Goal: Information Seeking & Learning: Learn about a topic

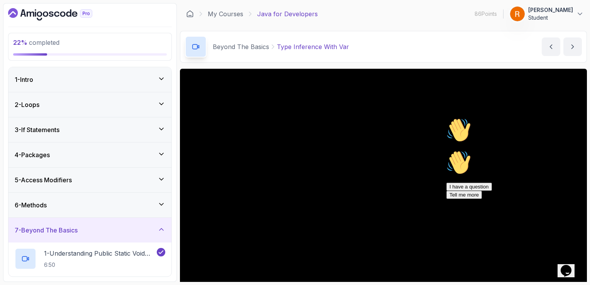
scroll to position [39, 0]
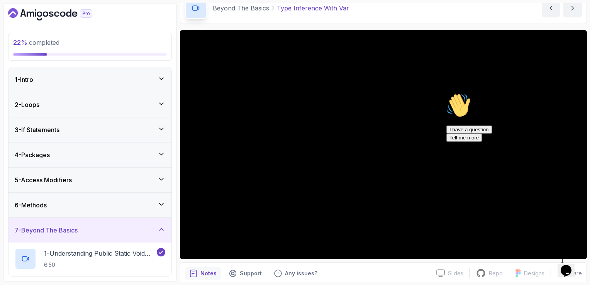
click at [446, 93] on icon "Chat attention grabber" at bounding box center [446, 93] width 0 height 0
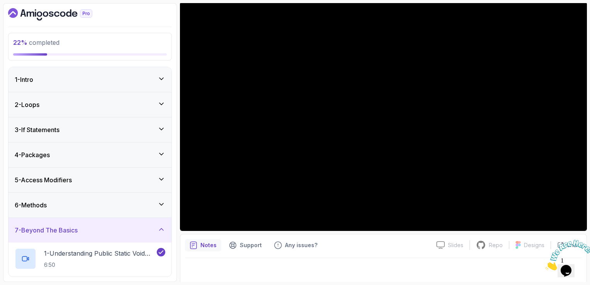
scroll to position [69, 0]
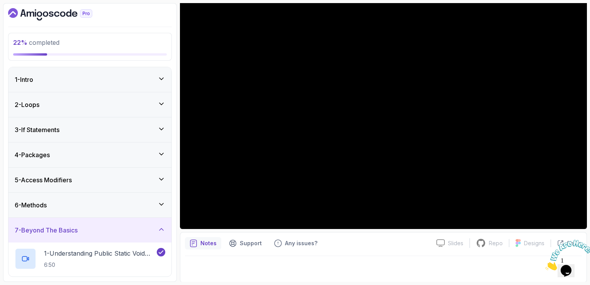
click at [545, 265] on icon "Close" at bounding box center [545, 268] width 0 height 7
click at [205, 263] on div at bounding box center [383, 267] width 397 height 22
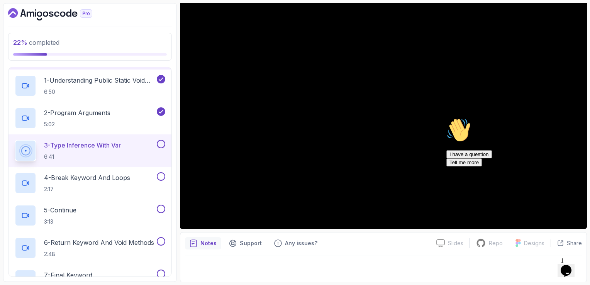
scroll to position [176, 0]
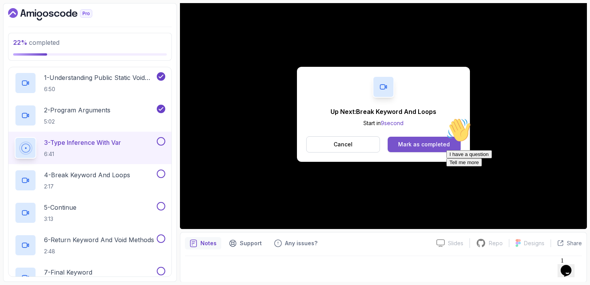
click at [419, 146] on div "Mark as completed" at bounding box center [424, 145] width 52 height 8
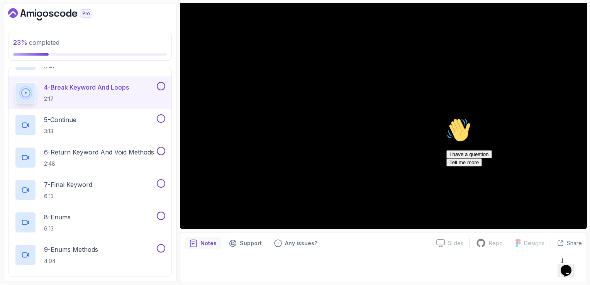
scroll to position [263, 0]
click at [160, 86] on button at bounding box center [161, 86] width 8 height 8
click at [159, 122] on button "5 - Continue 3:13" at bounding box center [90, 125] width 151 height 22
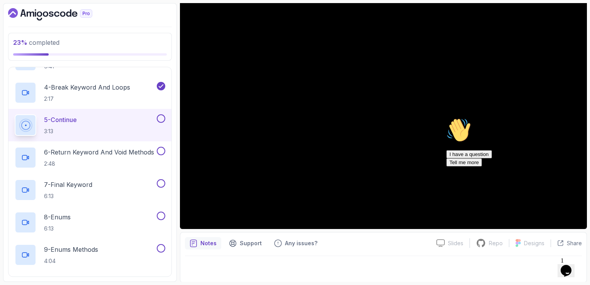
click at [162, 115] on button at bounding box center [161, 118] width 8 height 8
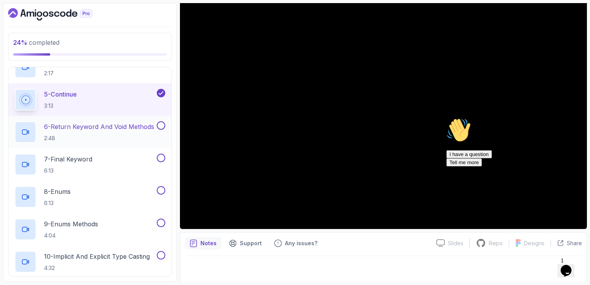
scroll to position [289, 0]
click at [126, 133] on h2 "6 - Return Keyword And Void Methods 2:48" at bounding box center [99, 132] width 110 height 20
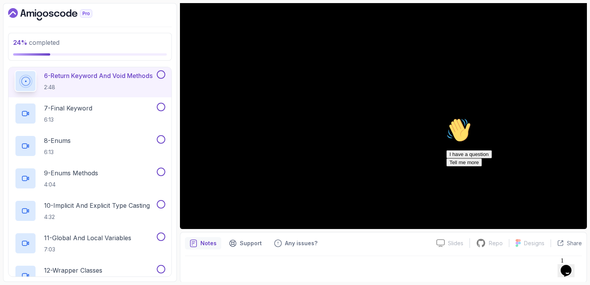
scroll to position [341, 0]
click at [446, 118] on icon "Chat attention grabber" at bounding box center [446, 118] width 0 height 0
click at [73, 108] on p "7 - Final Keyword" at bounding box center [68, 107] width 48 height 9
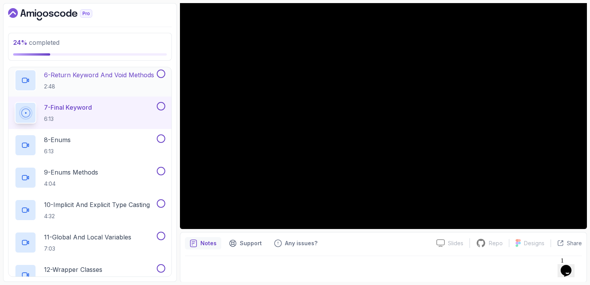
click at [162, 73] on button at bounding box center [161, 74] width 8 height 8
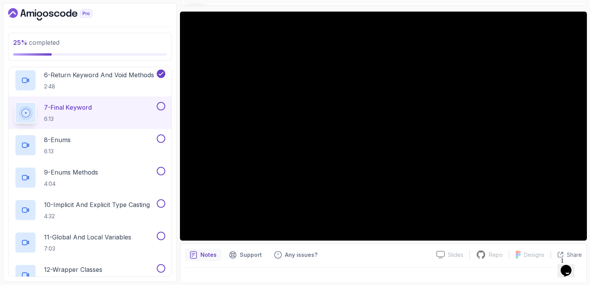
scroll to position [69, 0]
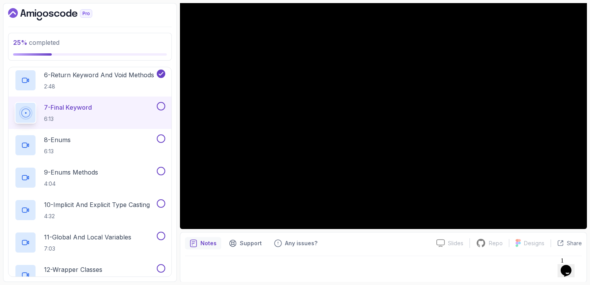
click at [159, 107] on button at bounding box center [161, 106] width 8 height 8
click at [84, 151] on div "8 - Enums 6:13" at bounding box center [85, 145] width 141 height 22
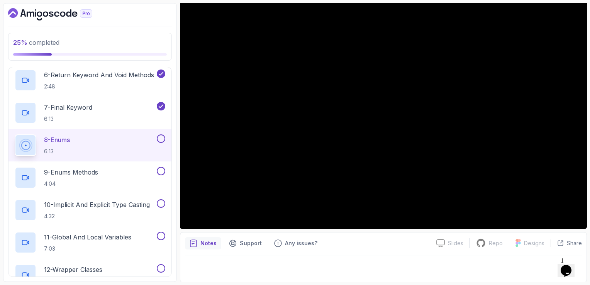
click at [160, 141] on button at bounding box center [161, 138] width 8 height 8
click at [119, 184] on div "9 - Enums Methods 4:04" at bounding box center [85, 178] width 141 height 22
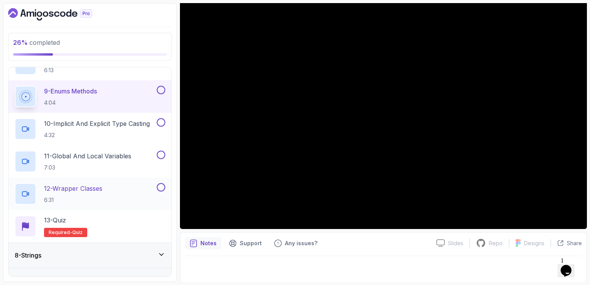
scroll to position [418, 0]
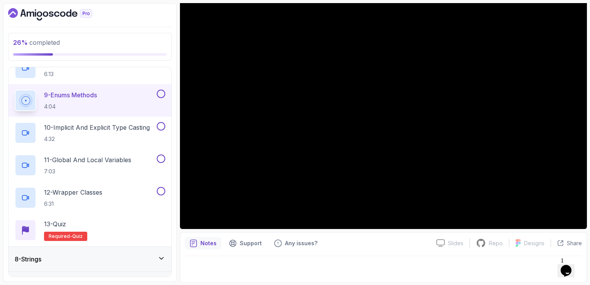
click at [159, 95] on button at bounding box center [161, 94] width 8 height 8
click at [124, 133] on h2 "10 - Implicit And Explicit Type Casting 4:32" at bounding box center [97, 133] width 106 height 20
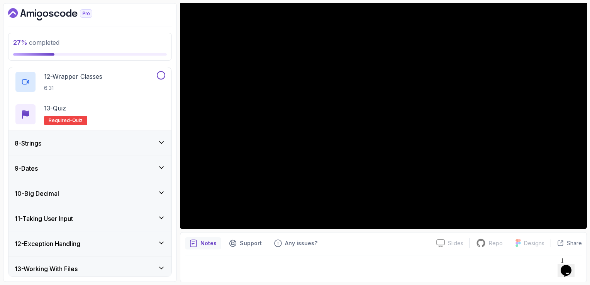
click at [100, 141] on div "8 - Strings" at bounding box center [90, 143] width 151 height 9
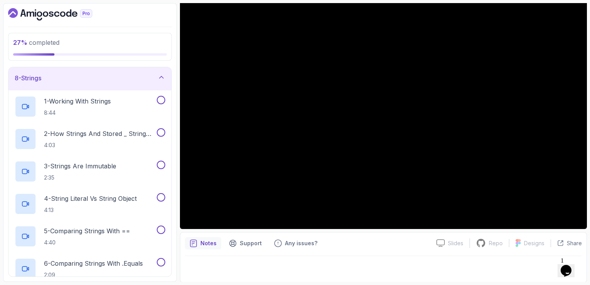
click at [103, 83] on div "8 - Strings" at bounding box center [89, 78] width 163 height 25
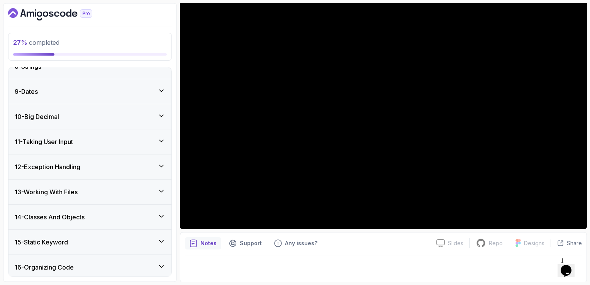
scroll to position [188, 0]
click at [94, 91] on div "9 - Dates" at bounding box center [90, 92] width 151 height 9
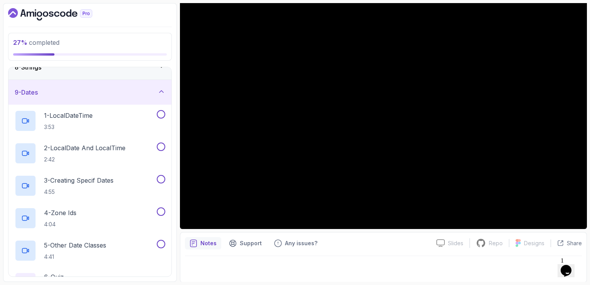
click at [120, 81] on div "9 - Dates" at bounding box center [89, 92] width 163 height 25
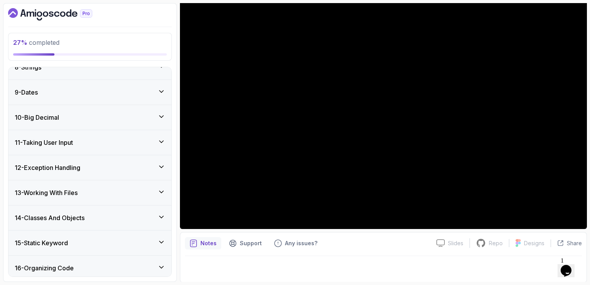
click at [92, 115] on div "10 - Big Decimal" at bounding box center [90, 117] width 151 height 9
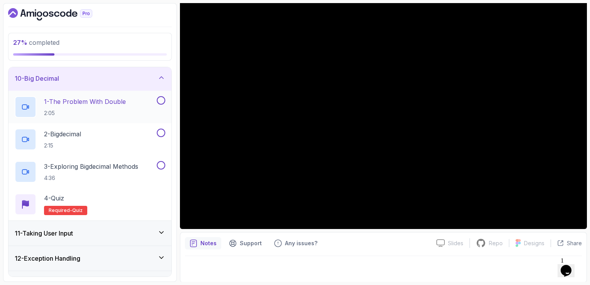
scroll to position [227, 0]
click at [145, 82] on div "10 - Big Decimal" at bounding box center [90, 78] width 151 height 9
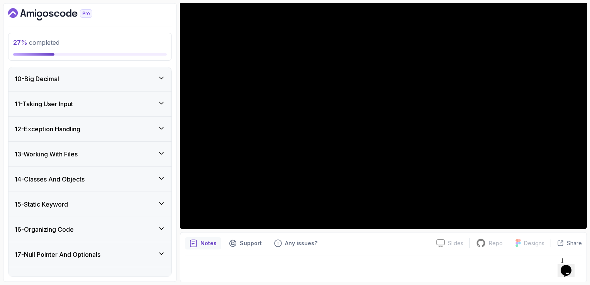
click at [104, 102] on div "11 - Taking User Input" at bounding box center [90, 103] width 151 height 9
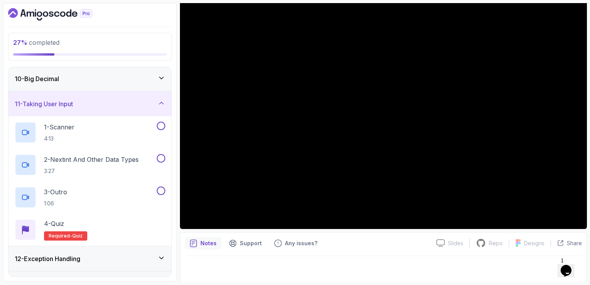
click at [104, 103] on div "11 - Taking User Input" at bounding box center [90, 103] width 151 height 9
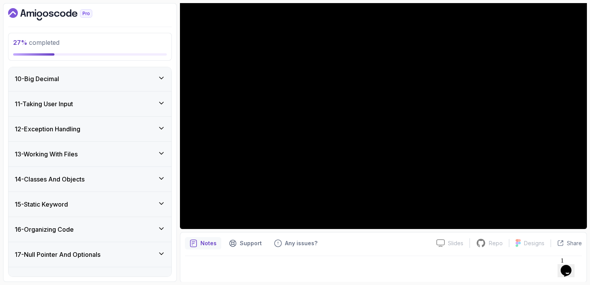
click at [70, 124] on h3 "12 - Exception Handling" at bounding box center [48, 128] width 66 height 9
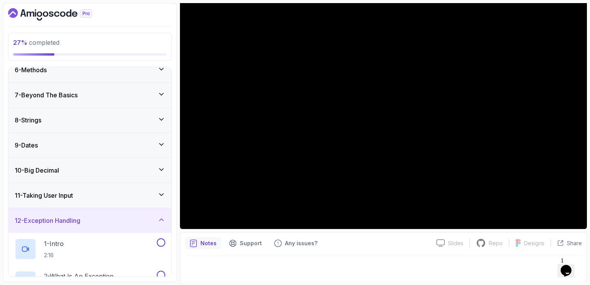
scroll to position [134, 0]
drag, startPoint x: 66, startPoint y: 222, endPoint x: 66, endPoint y: 215, distance: 6.2
click at [66, 218] on h3 "12 - Exception Handling" at bounding box center [48, 221] width 66 height 9
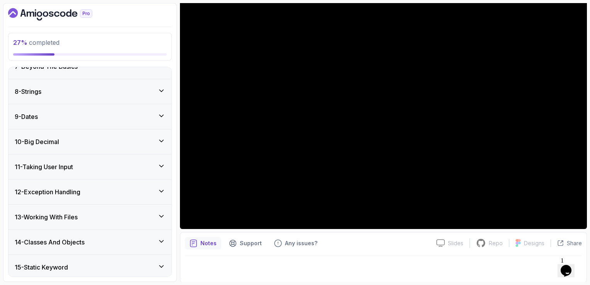
scroll to position [250, 0]
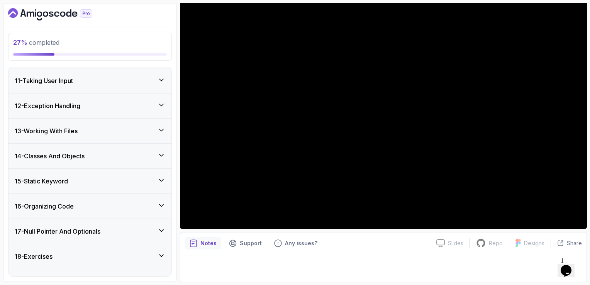
click at [106, 148] on div "14 - Classes And Objects" at bounding box center [89, 156] width 163 height 25
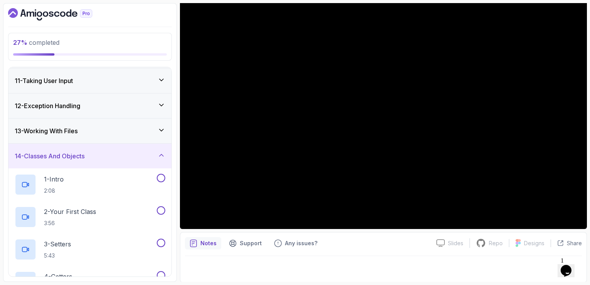
click at [53, 157] on h3 "14 - Classes And Objects" at bounding box center [50, 155] width 70 height 9
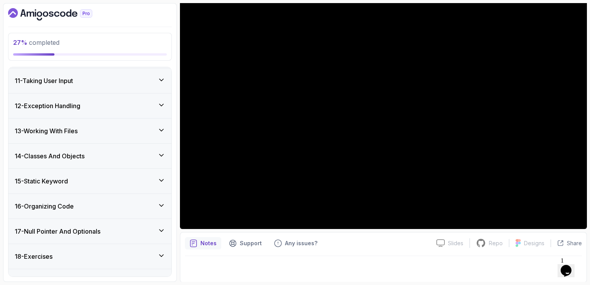
click at [66, 179] on h3 "15 - Static Keyword" at bounding box center [41, 180] width 53 height 9
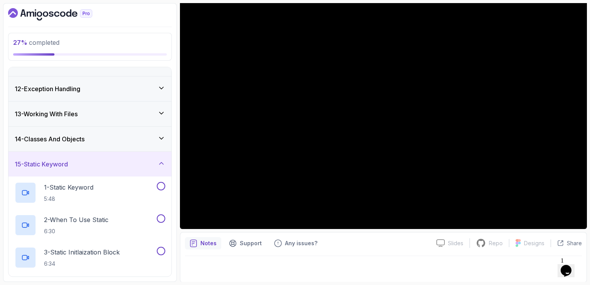
click at [84, 163] on div "15 - Static Keyword" at bounding box center [90, 163] width 151 height 9
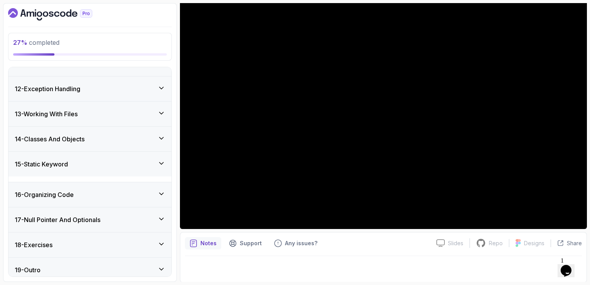
scroll to position [265, 0]
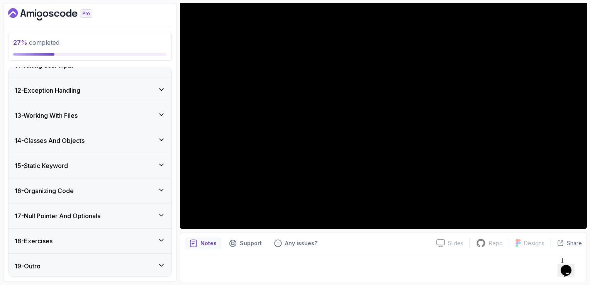
click at [74, 186] on h3 "16 - Organizing Code" at bounding box center [44, 190] width 59 height 9
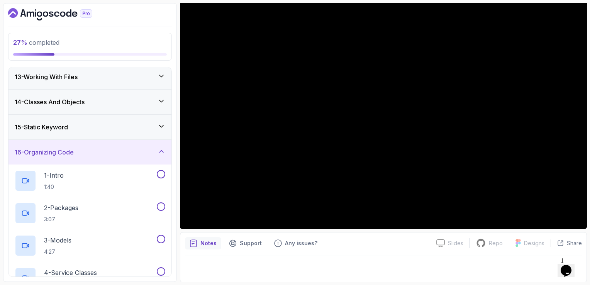
click at [105, 143] on div "16 - Organizing Code" at bounding box center [89, 152] width 163 height 25
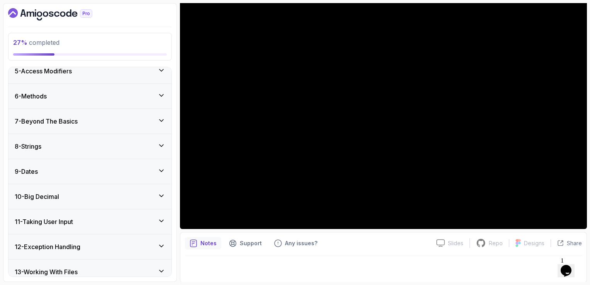
scroll to position [154, 0]
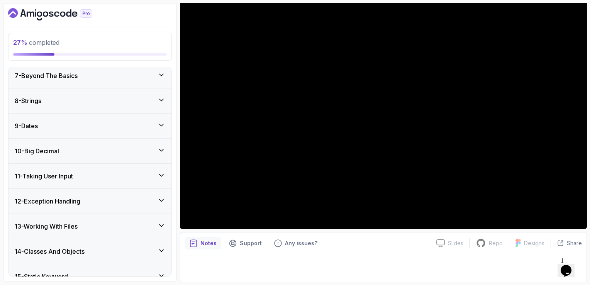
click at [132, 74] on div "7 - Beyond The Basics" at bounding box center [90, 75] width 151 height 9
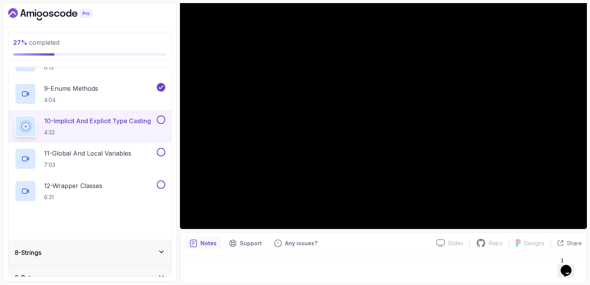
scroll to position [425, 0]
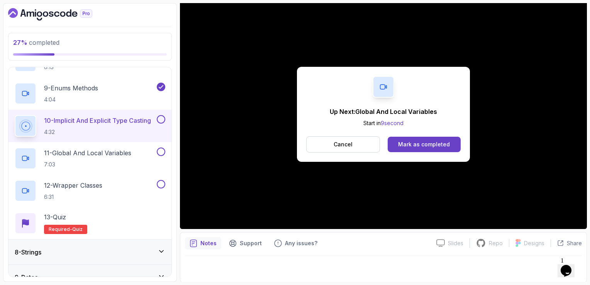
click at [159, 120] on button at bounding box center [161, 119] width 8 height 8
click at [123, 149] on p "11 - Global And Local Variables" at bounding box center [87, 152] width 87 height 9
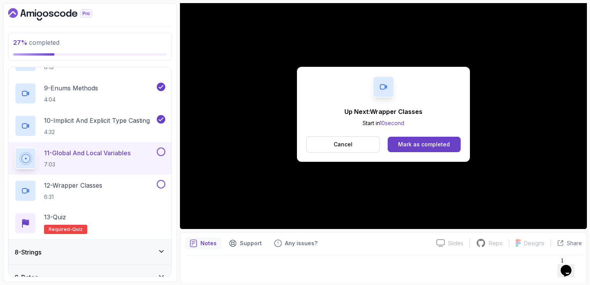
click at [158, 149] on button at bounding box center [161, 152] width 8 height 8
click at [102, 181] on p "12 - Wrapper Classes" at bounding box center [73, 185] width 58 height 9
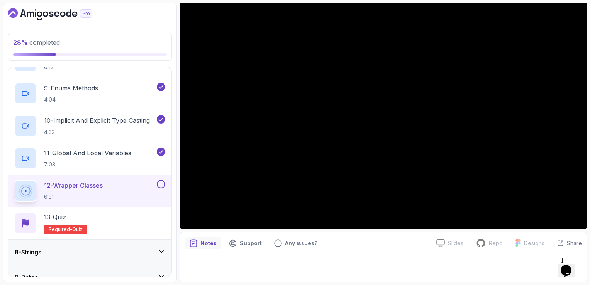
click at [161, 185] on button at bounding box center [161, 184] width 8 height 8
click at [121, 218] on div "13 - Quiz Required- quiz" at bounding box center [90, 223] width 151 height 22
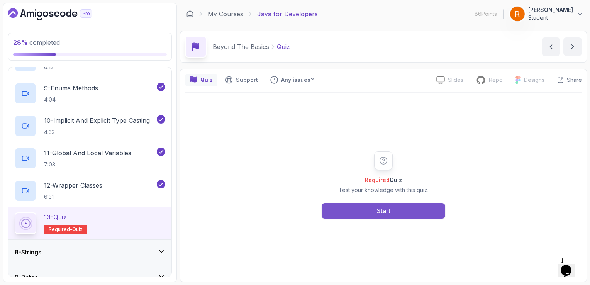
click at [406, 208] on button "Start" at bounding box center [384, 210] width 124 height 15
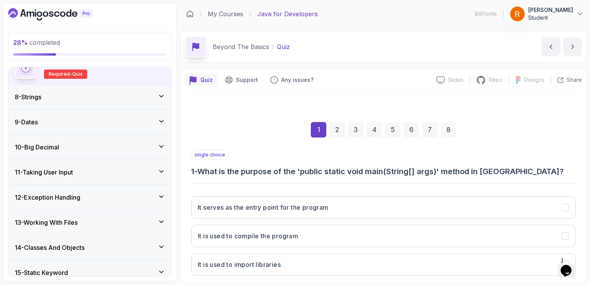
scroll to position [579, 0]
click at [93, 193] on div "12 - Exception Handling" at bounding box center [90, 197] width 151 height 9
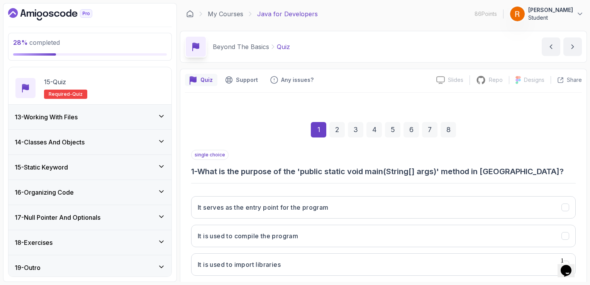
scroll to position [752, 0]
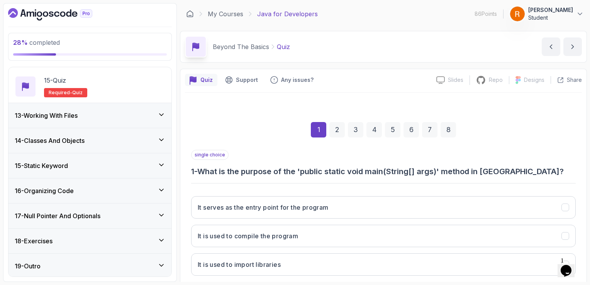
click at [130, 142] on div "14 - Classes And Objects" at bounding box center [90, 140] width 151 height 9
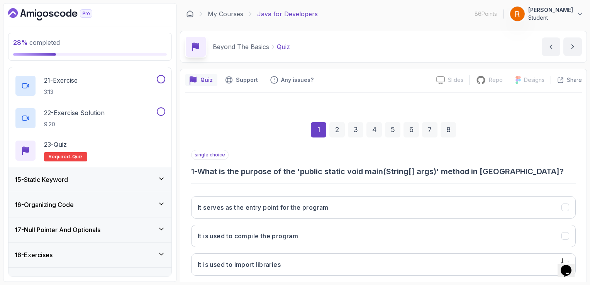
scroll to position [999, 0]
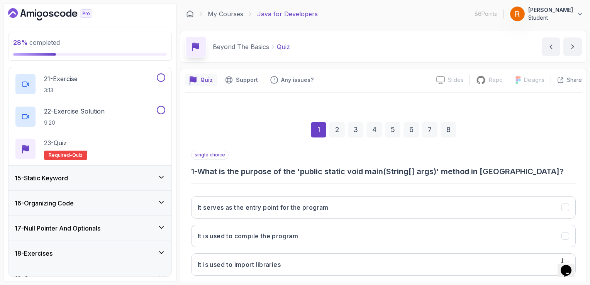
click at [141, 178] on div "15 - Static Keyword" at bounding box center [90, 177] width 151 height 9
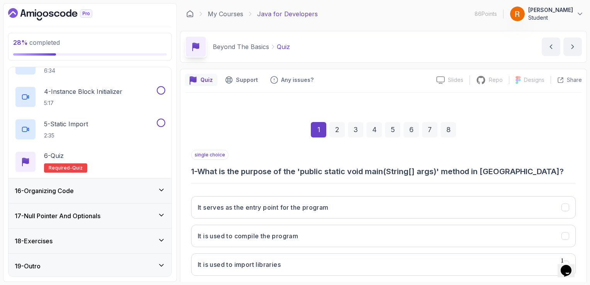
click at [141, 189] on div "16 - Organizing Code" at bounding box center [90, 190] width 151 height 9
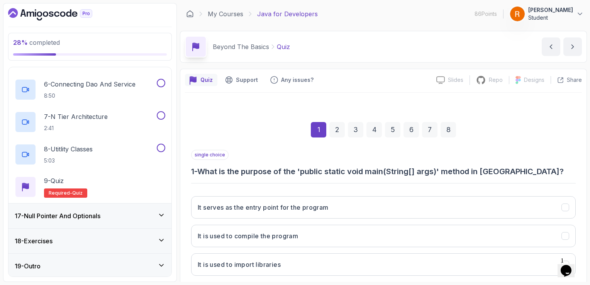
click at [148, 216] on div "17 - Null Pointer And Optionals" at bounding box center [90, 215] width 151 height 9
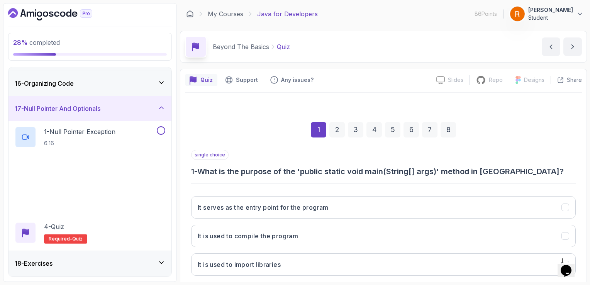
scroll to position [395, 0]
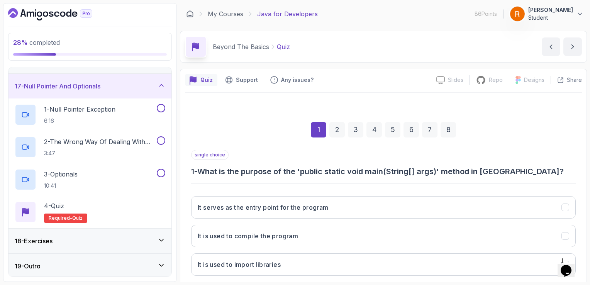
click at [127, 245] on div "18 - Exercises" at bounding box center [89, 241] width 163 height 25
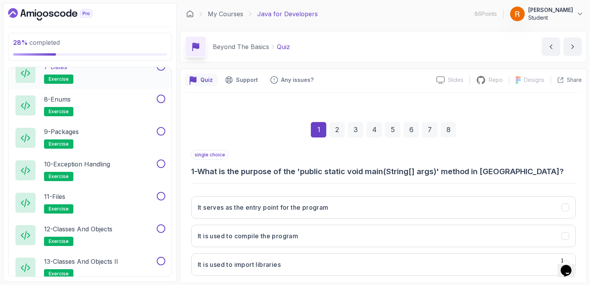
scroll to position [687, 0]
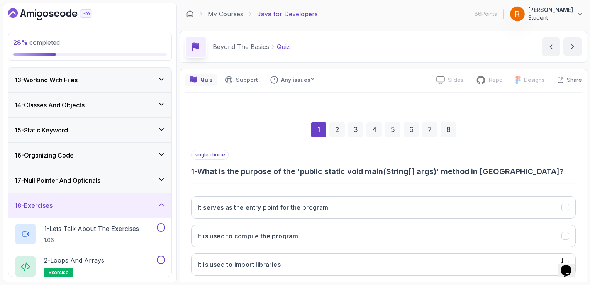
click at [93, 201] on div "18 - Exercises" at bounding box center [90, 205] width 151 height 9
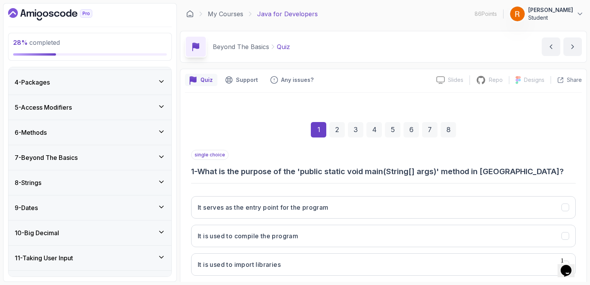
scroll to position [0, 0]
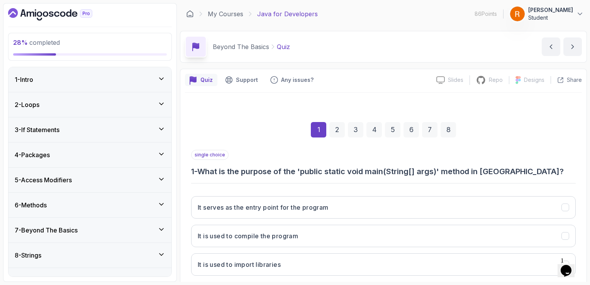
click at [69, 253] on div "8 - Strings" at bounding box center [90, 255] width 151 height 9
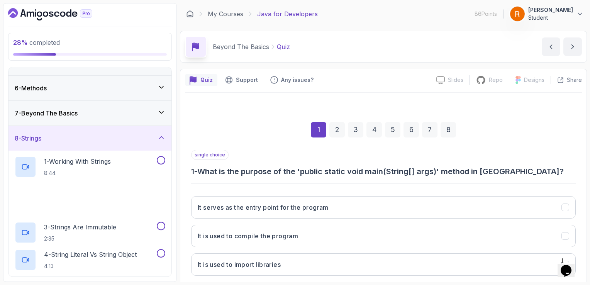
scroll to position [154, 0]
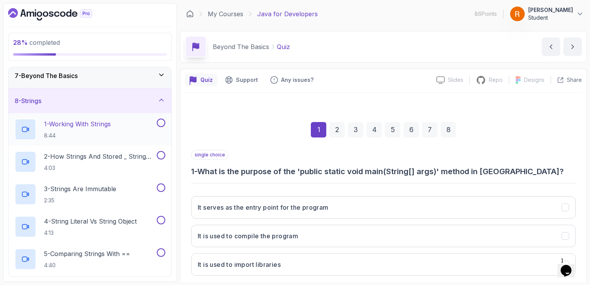
click at [100, 124] on p "1 - Working With Strings" at bounding box center [77, 123] width 67 height 9
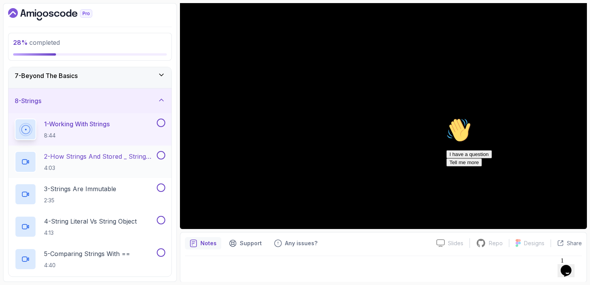
scroll to position [232, 0]
